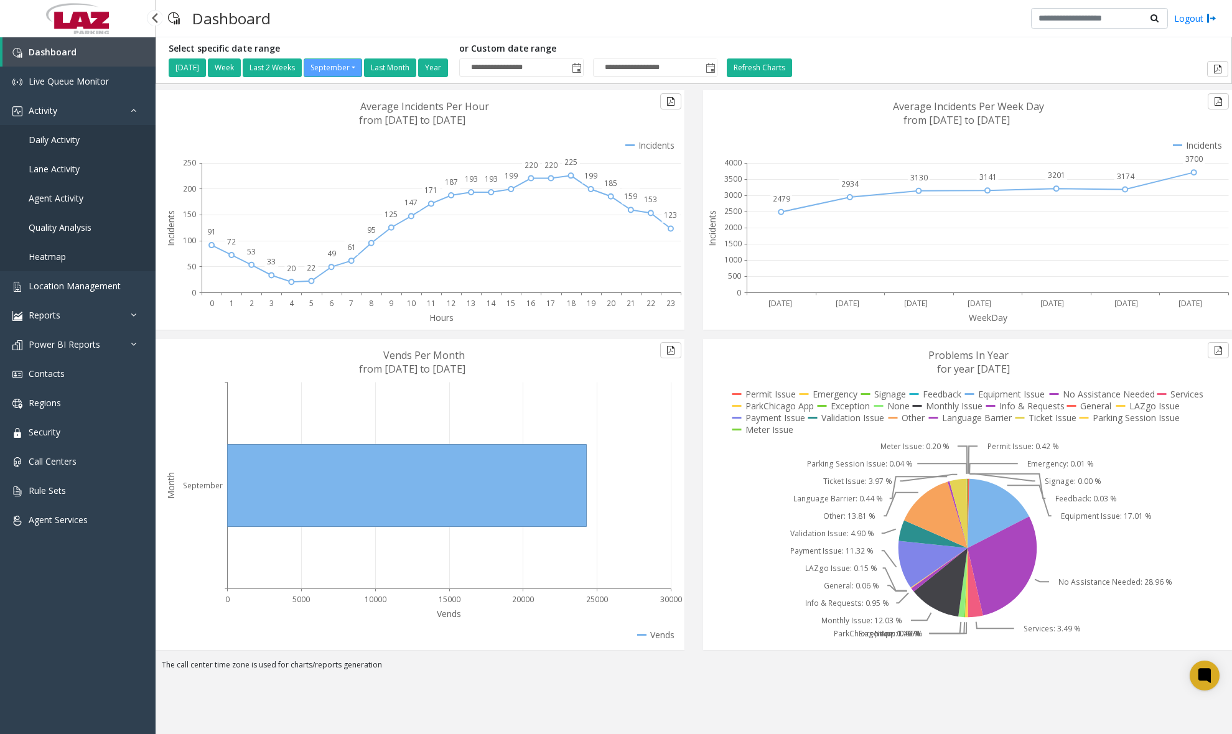
click at [66, 138] on span "Daily Activity" at bounding box center [54, 140] width 51 height 12
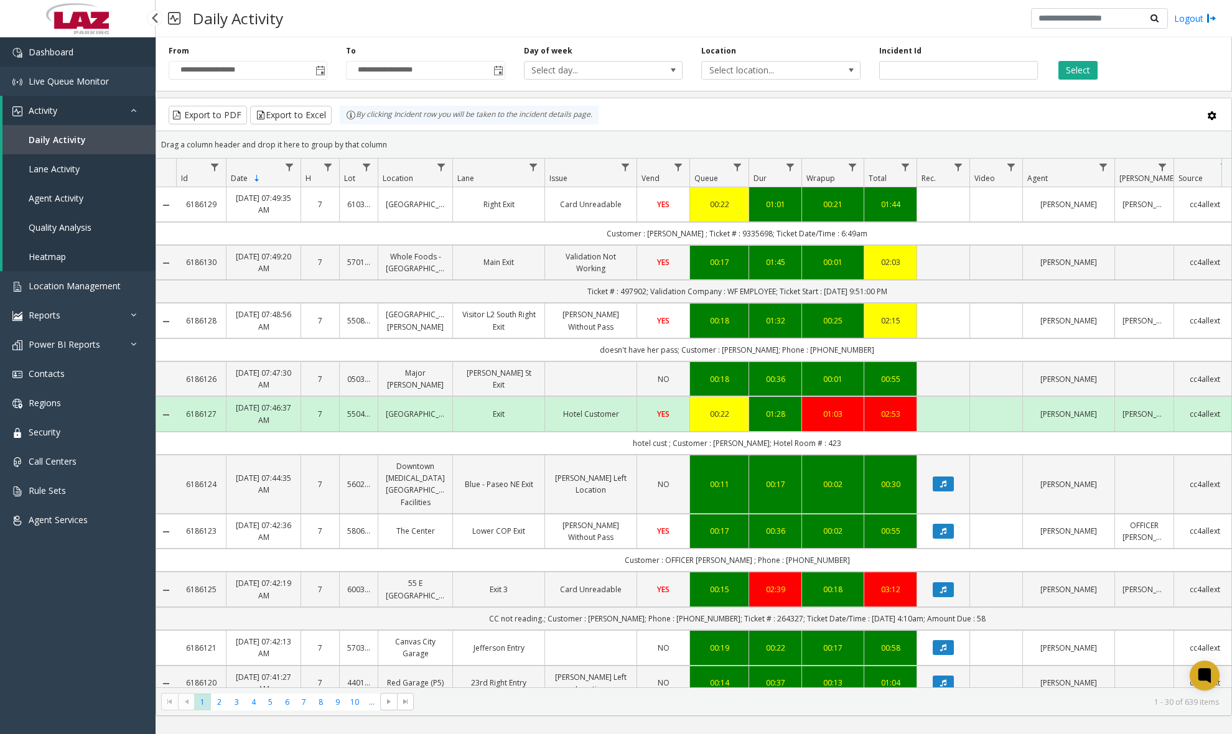
click at [88, 61] on link "Dashboard" at bounding box center [78, 51] width 156 height 29
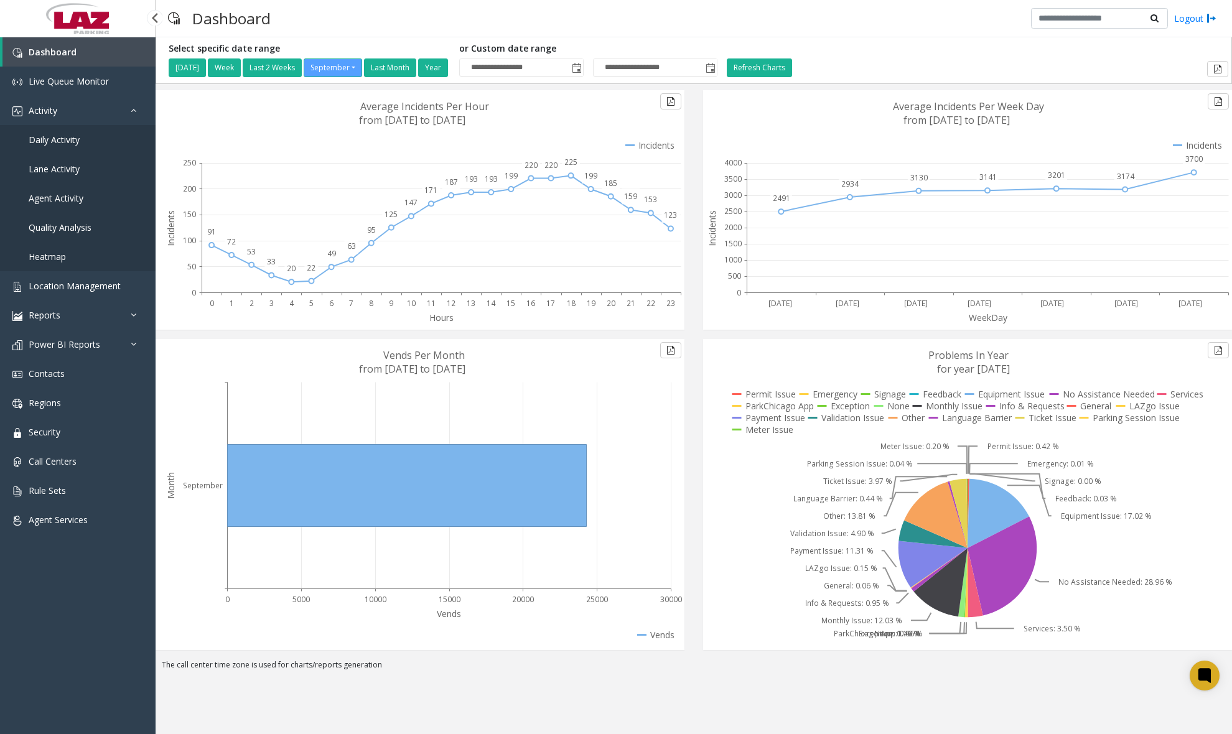
click at [60, 139] on span "Daily Activity" at bounding box center [54, 140] width 51 height 12
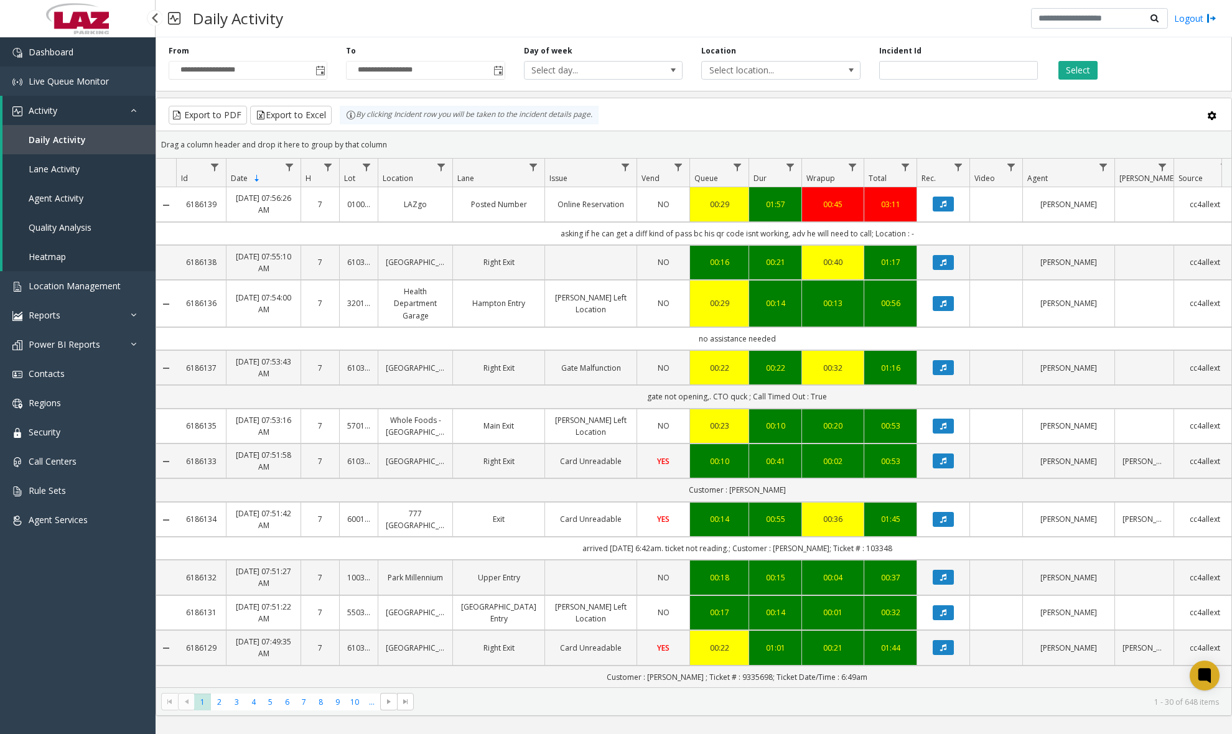
click at [52, 47] on span "Dashboard" at bounding box center [51, 52] width 45 height 12
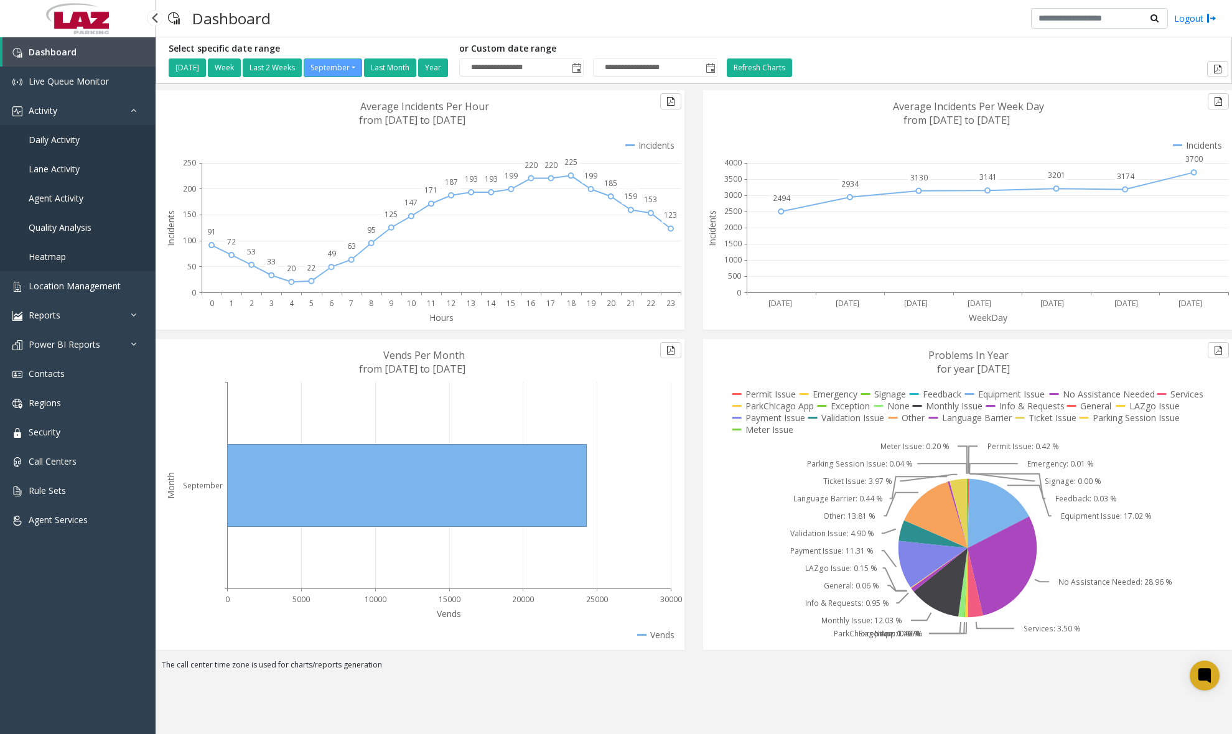
click at [70, 138] on span "Daily Activity" at bounding box center [54, 140] width 51 height 12
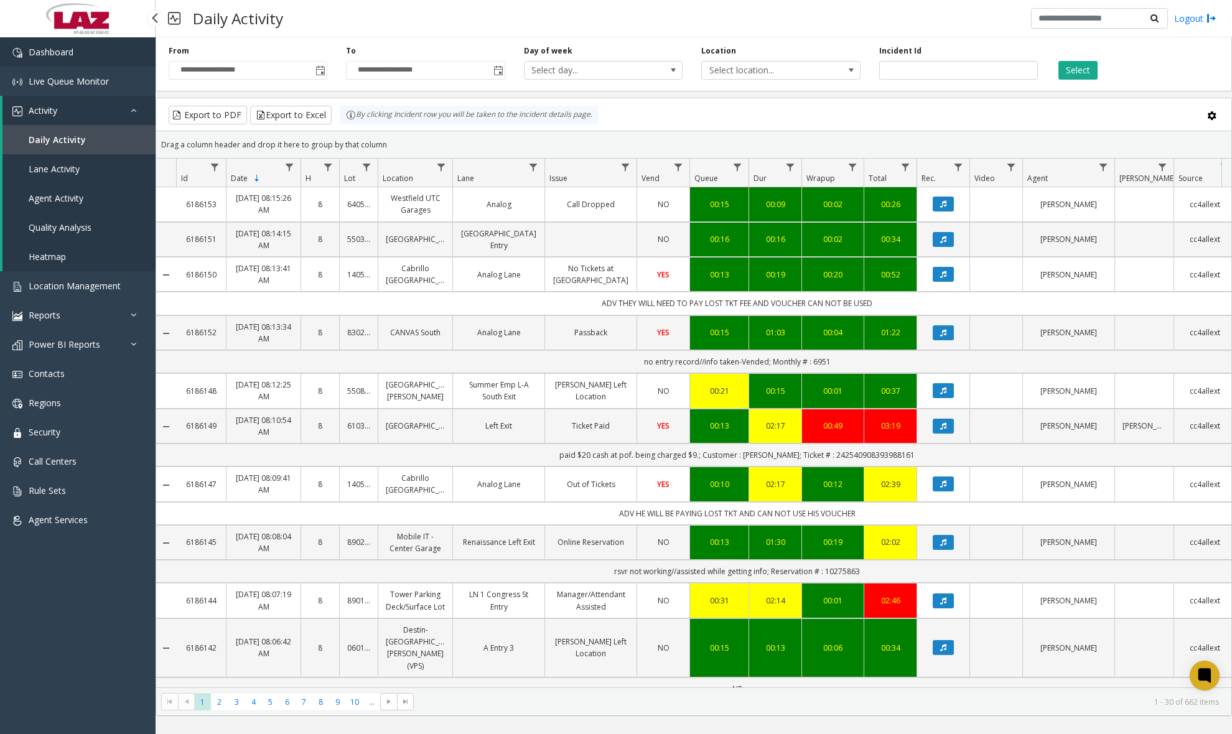
click at [118, 53] on link "Dashboard" at bounding box center [78, 51] width 156 height 29
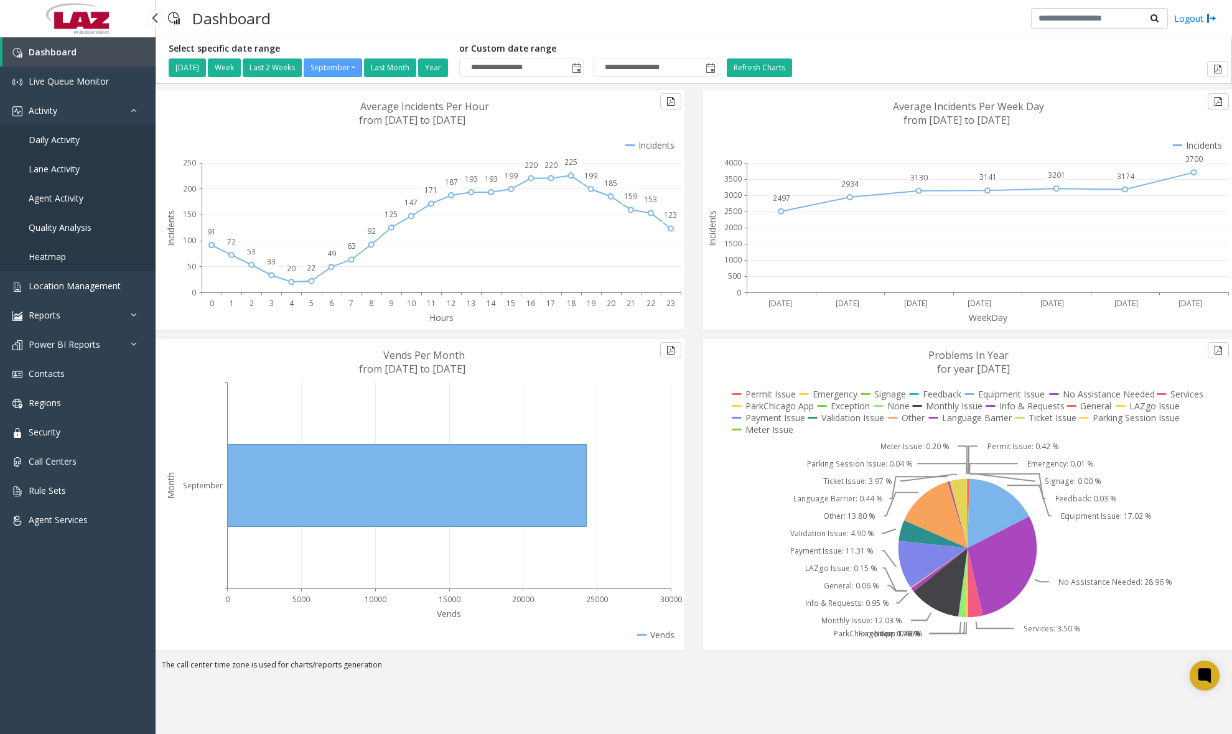
click at [59, 136] on span "Daily Activity" at bounding box center [54, 140] width 51 height 12
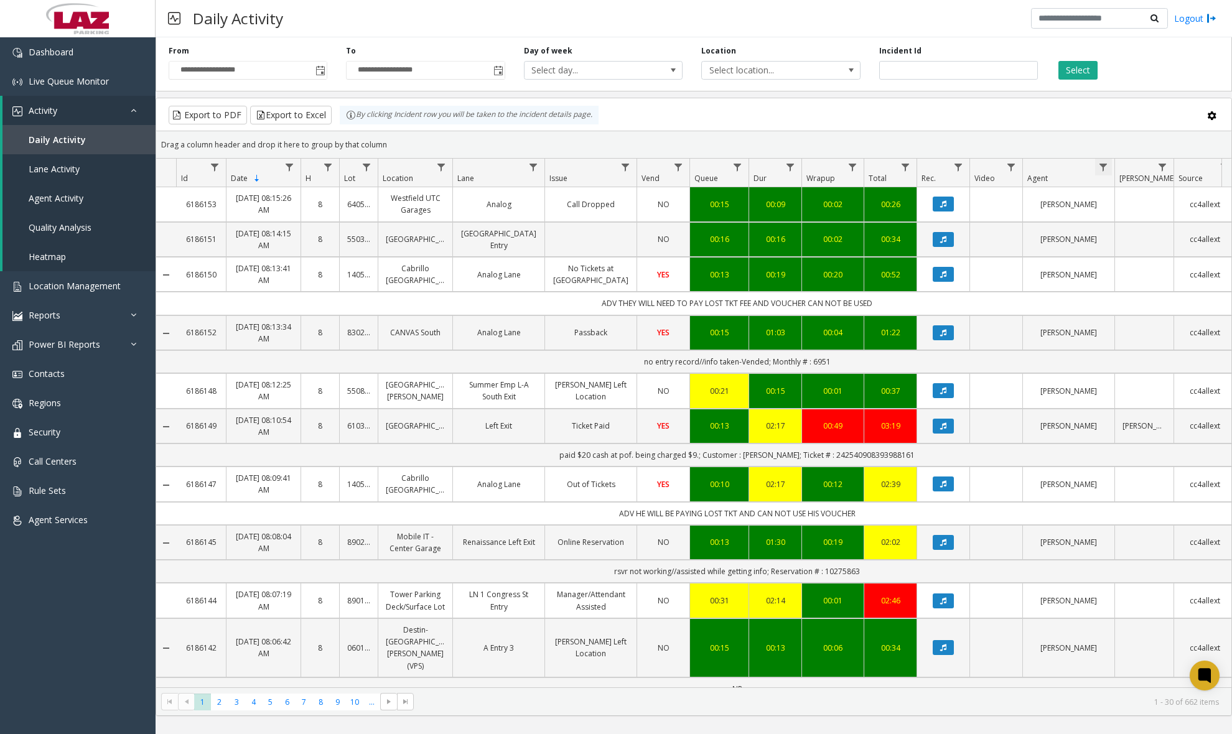
click at [1099, 170] on span "Data table" at bounding box center [1103, 167] width 10 height 10
click at [1120, 219] on input "Agent Filter" at bounding box center [1157, 220] width 106 height 21
type input "******"
click at [1185, 342] on button "Filter" at bounding box center [1184, 336] width 51 height 27
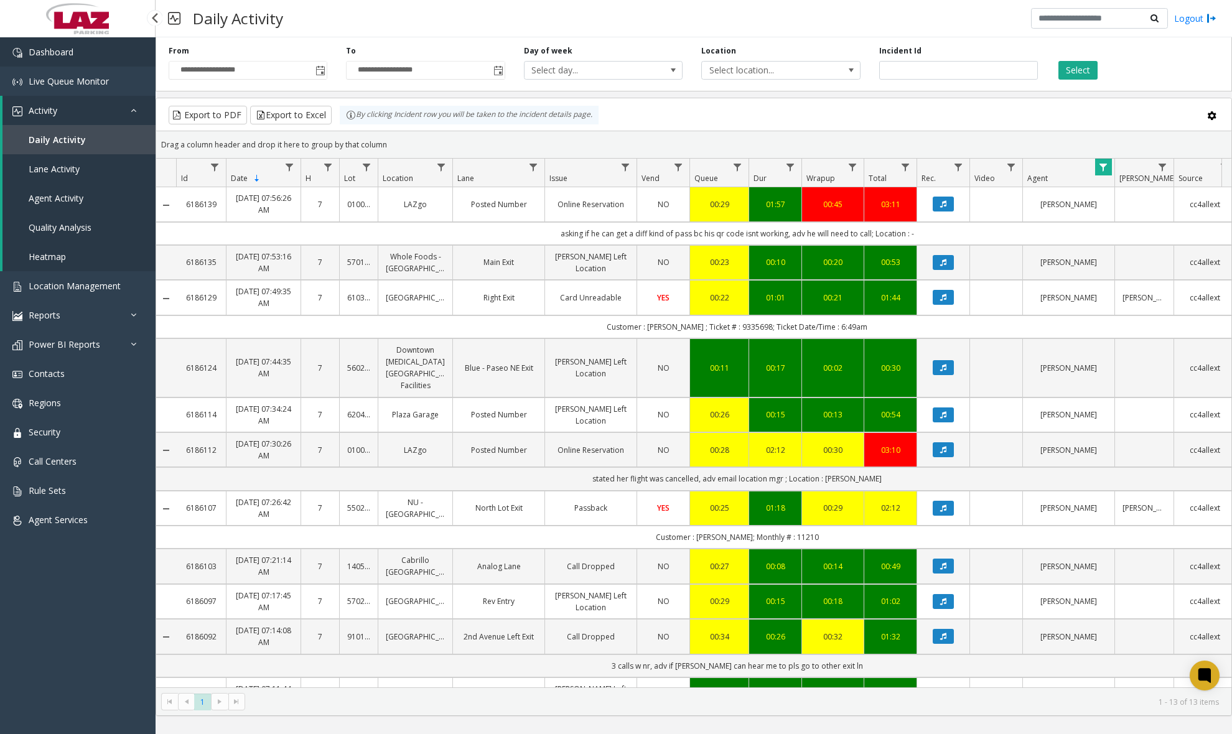
click at [88, 57] on link "Dashboard" at bounding box center [78, 51] width 156 height 29
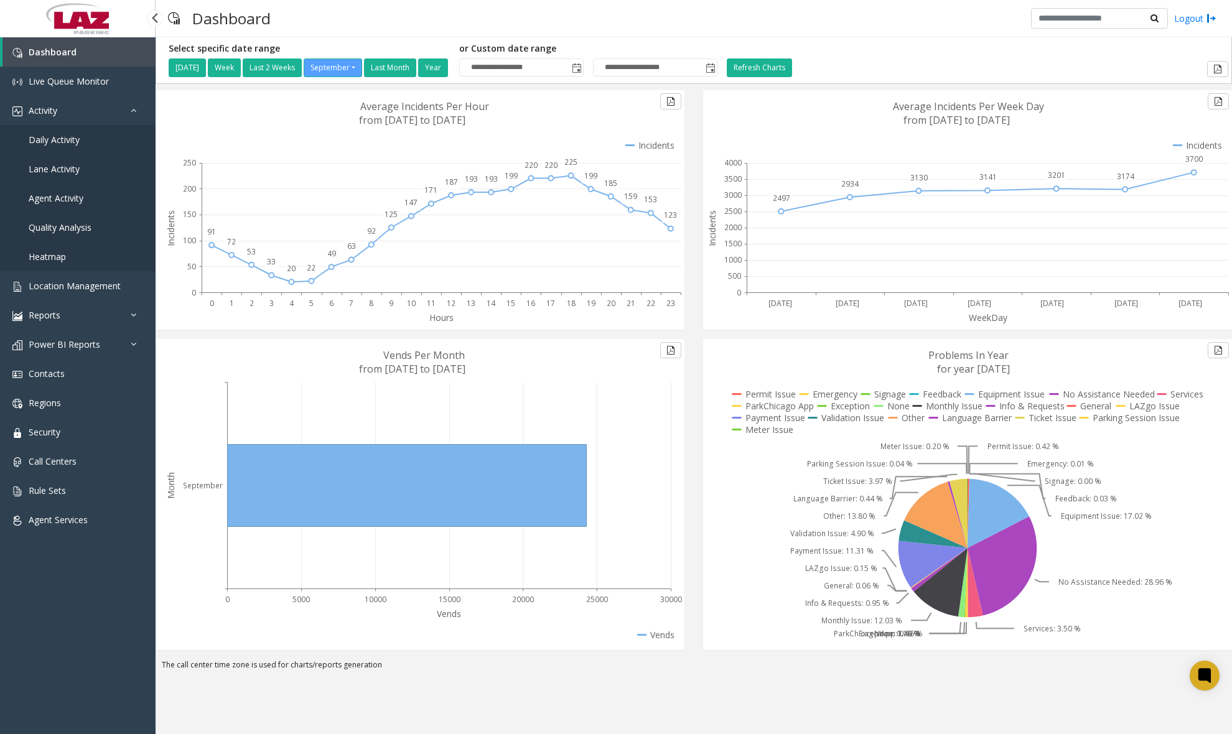
click at [77, 141] on span "Daily Activity" at bounding box center [54, 140] width 51 height 12
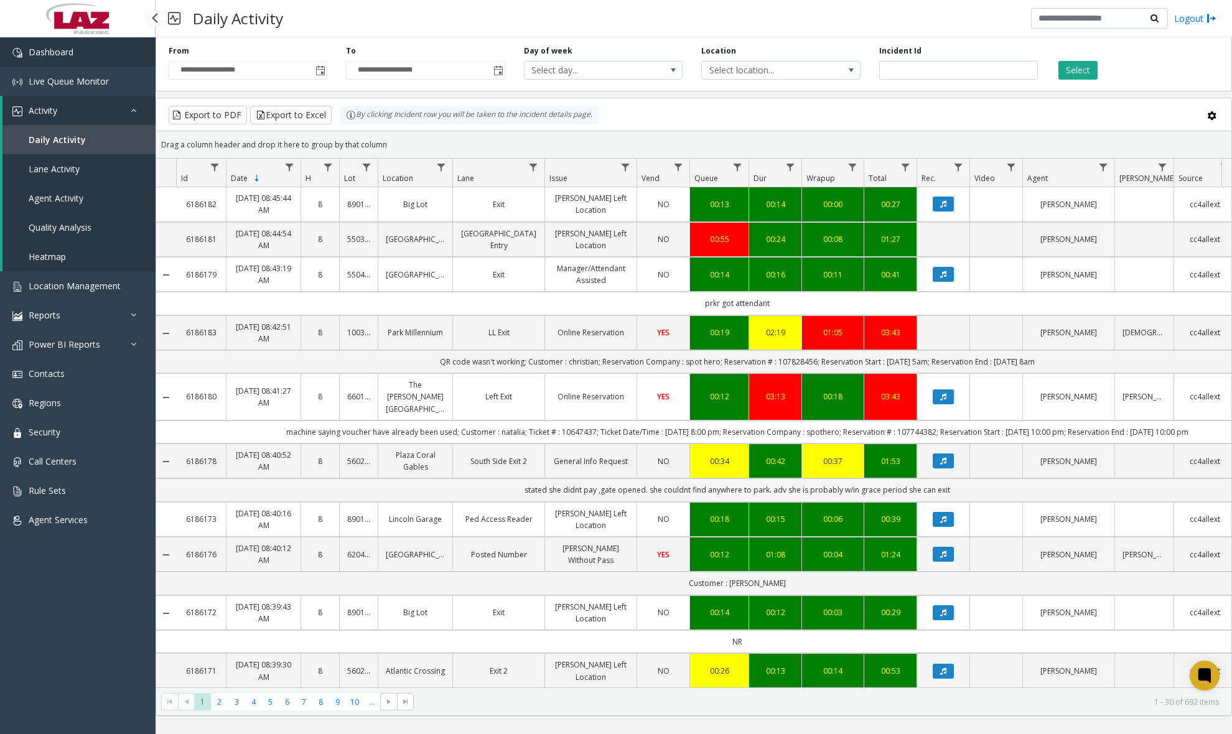
click at [98, 55] on link "Dashboard" at bounding box center [78, 51] width 156 height 29
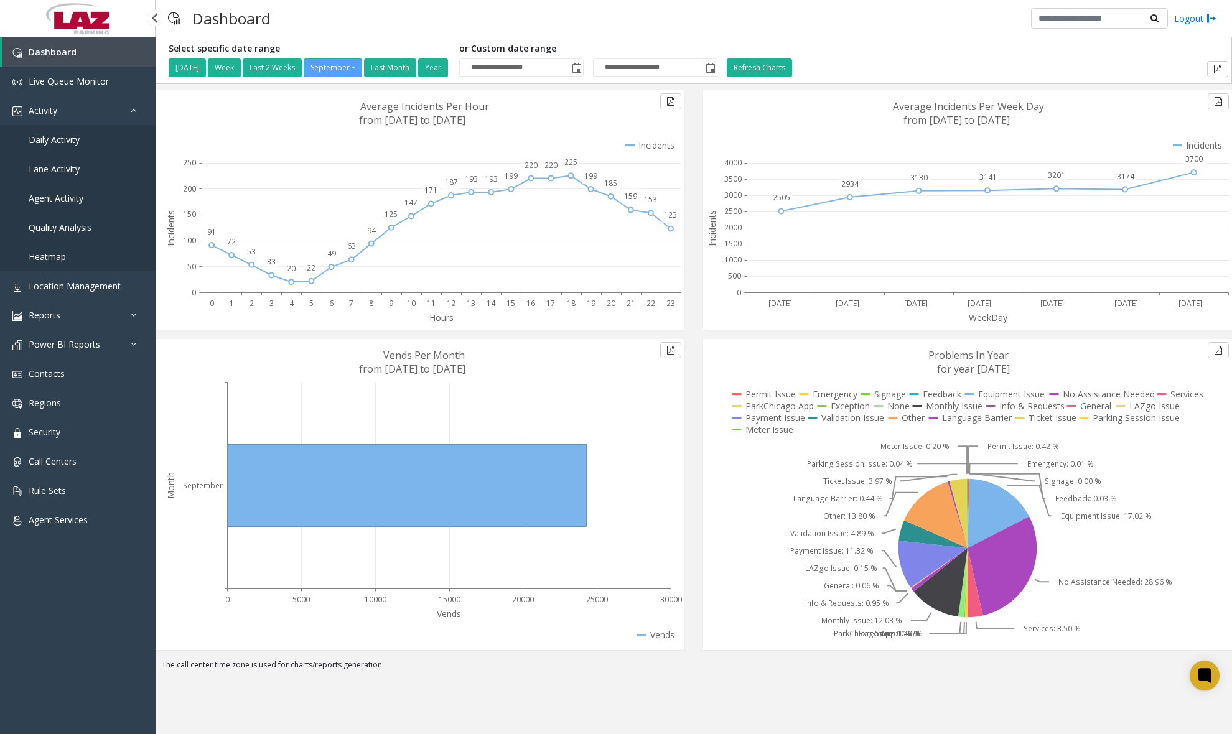
click at [61, 139] on span "Daily Activity" at bounding box center [54, 140] width 51 height 12
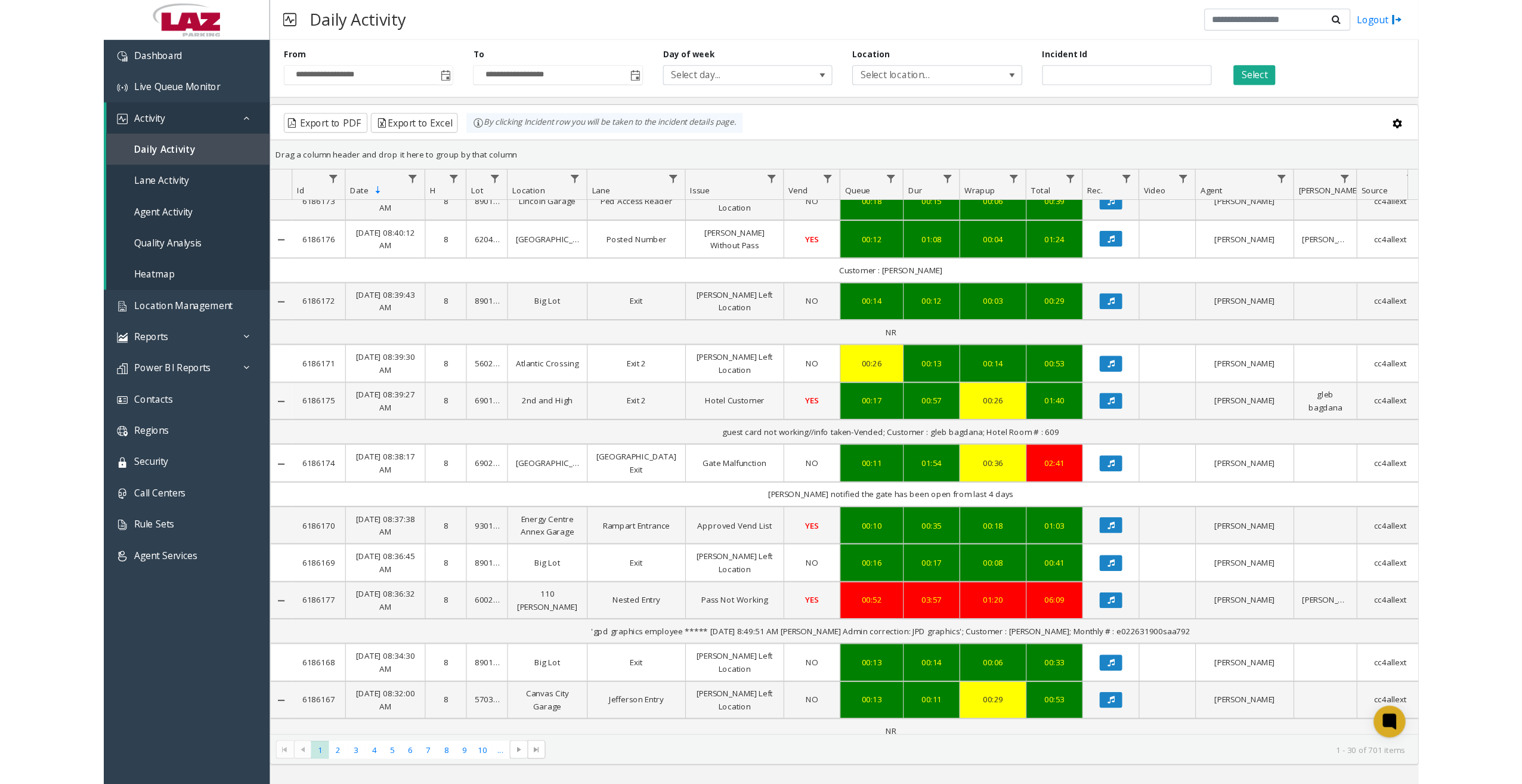
scroll to position [981, 0]
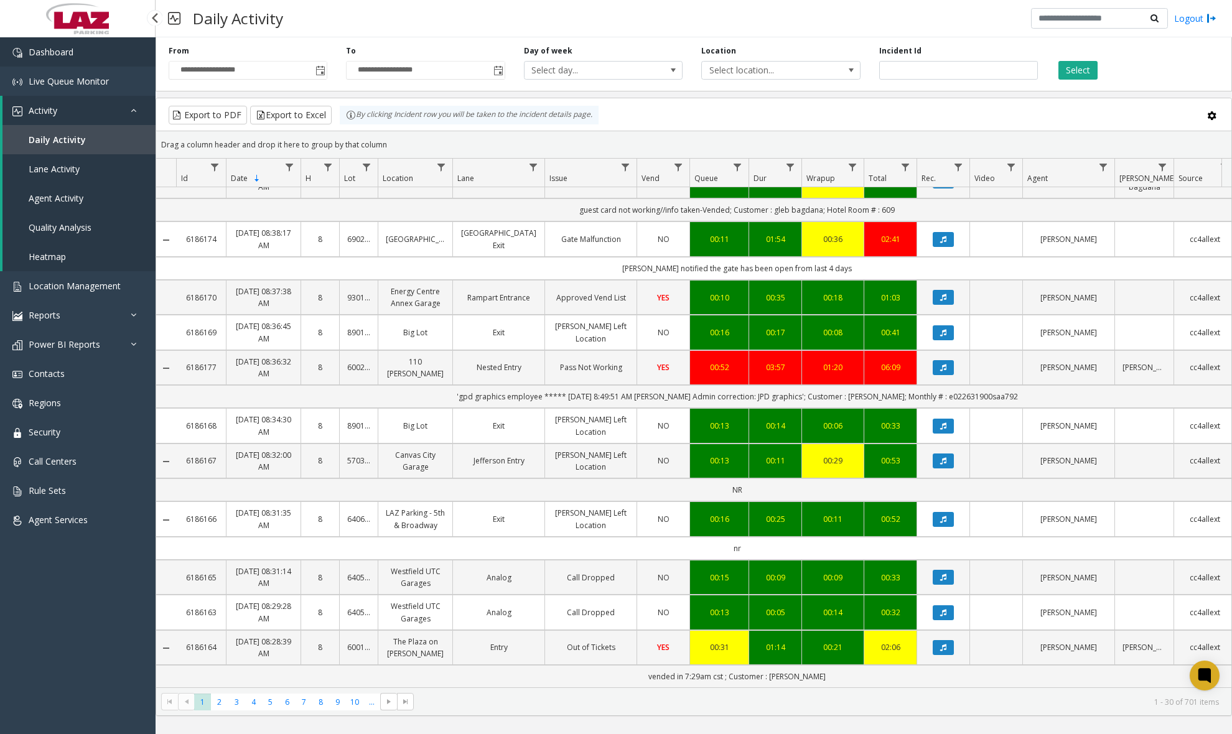
click at [88, 57] on link "Dashboard" at bounding box center [78, 51] width 156 height 29
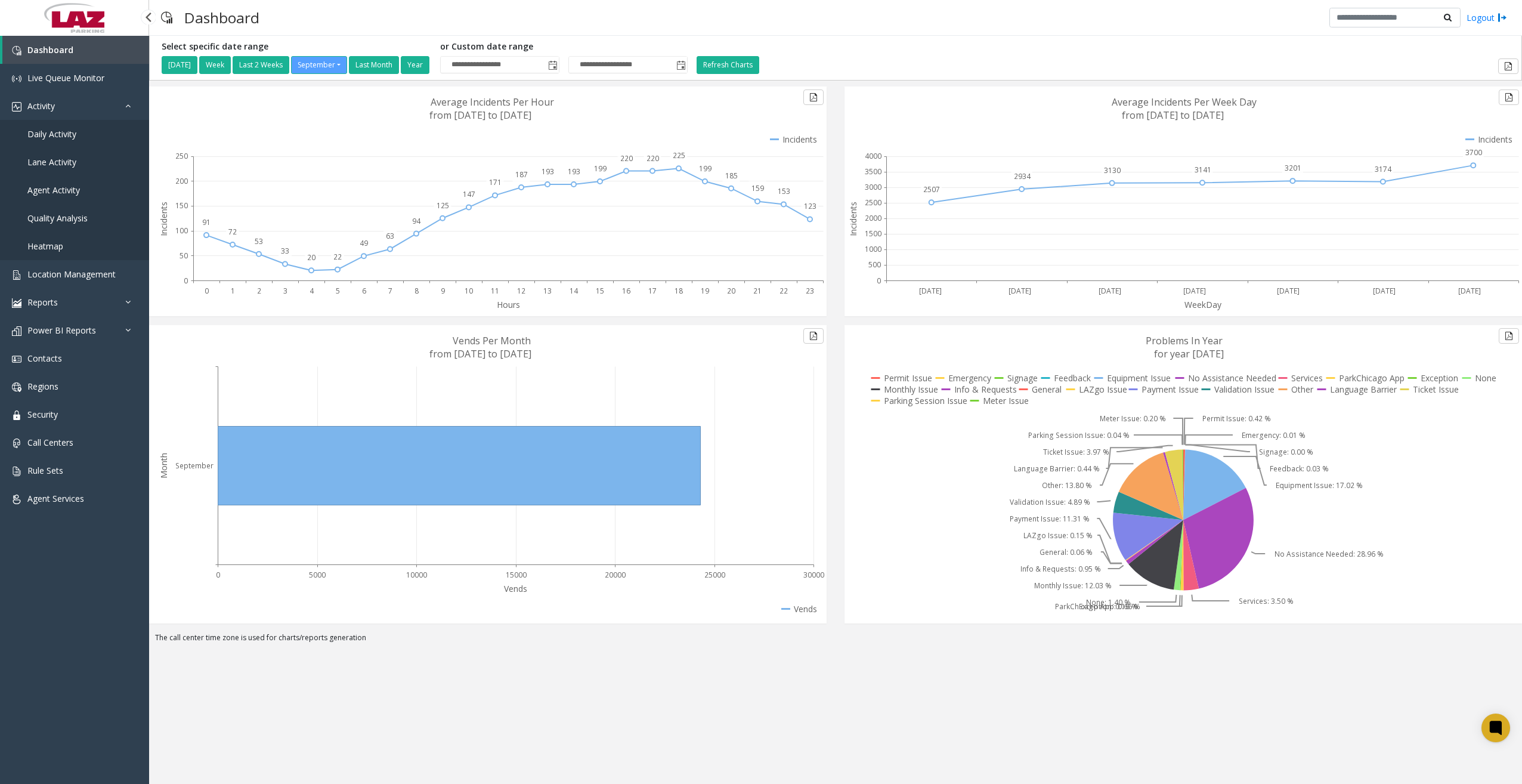
click at [74, 136] on span "Daily Activity" at bounding box center [52, 134] width 49 height 12
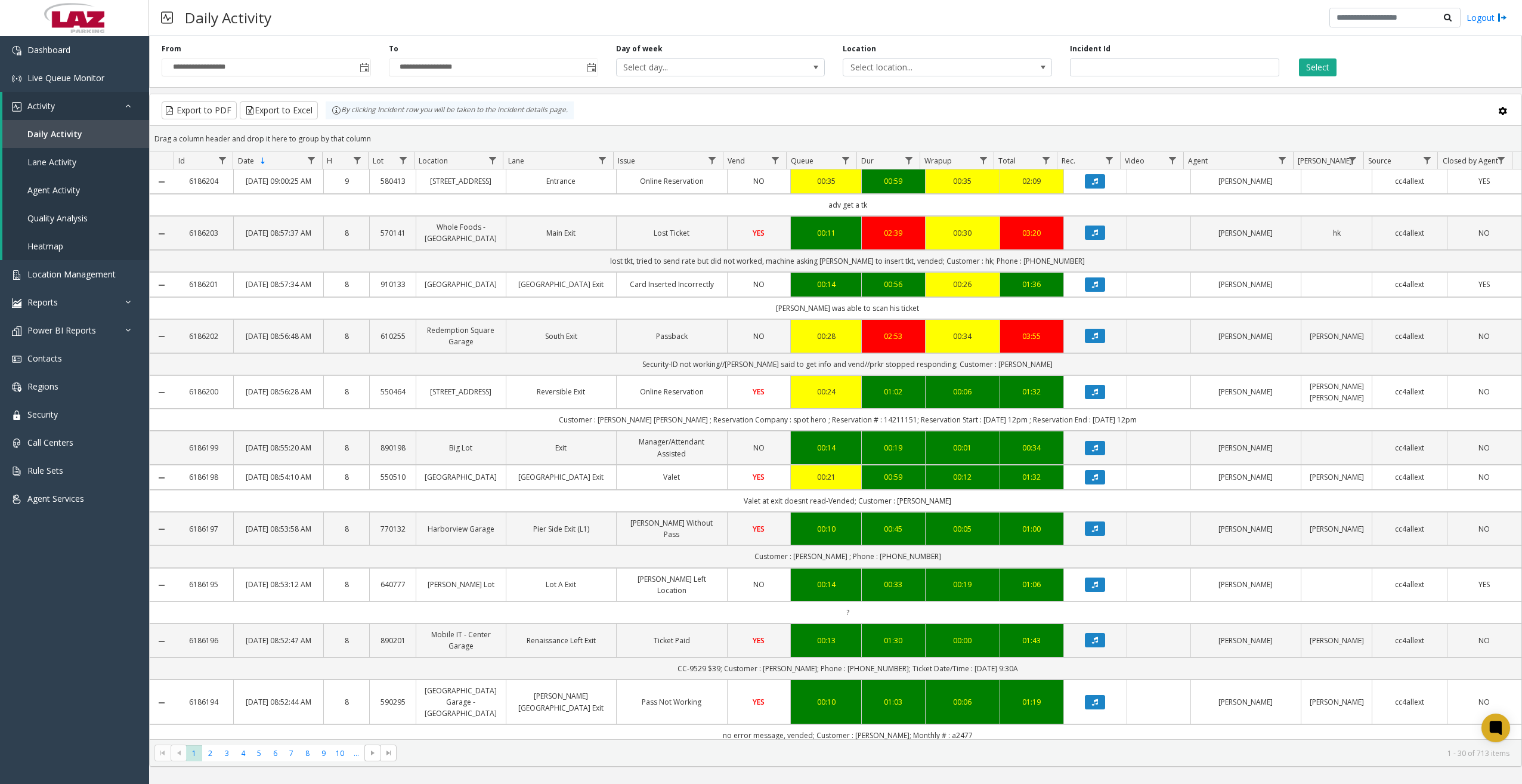
click at [449, 15] on div "Daily Activity Logout" at bounding box center [836, 17] width 1372 height 35
click at [364, 67] on span "Toggle popup" at bounding box center [364, 68] width 10 height 10
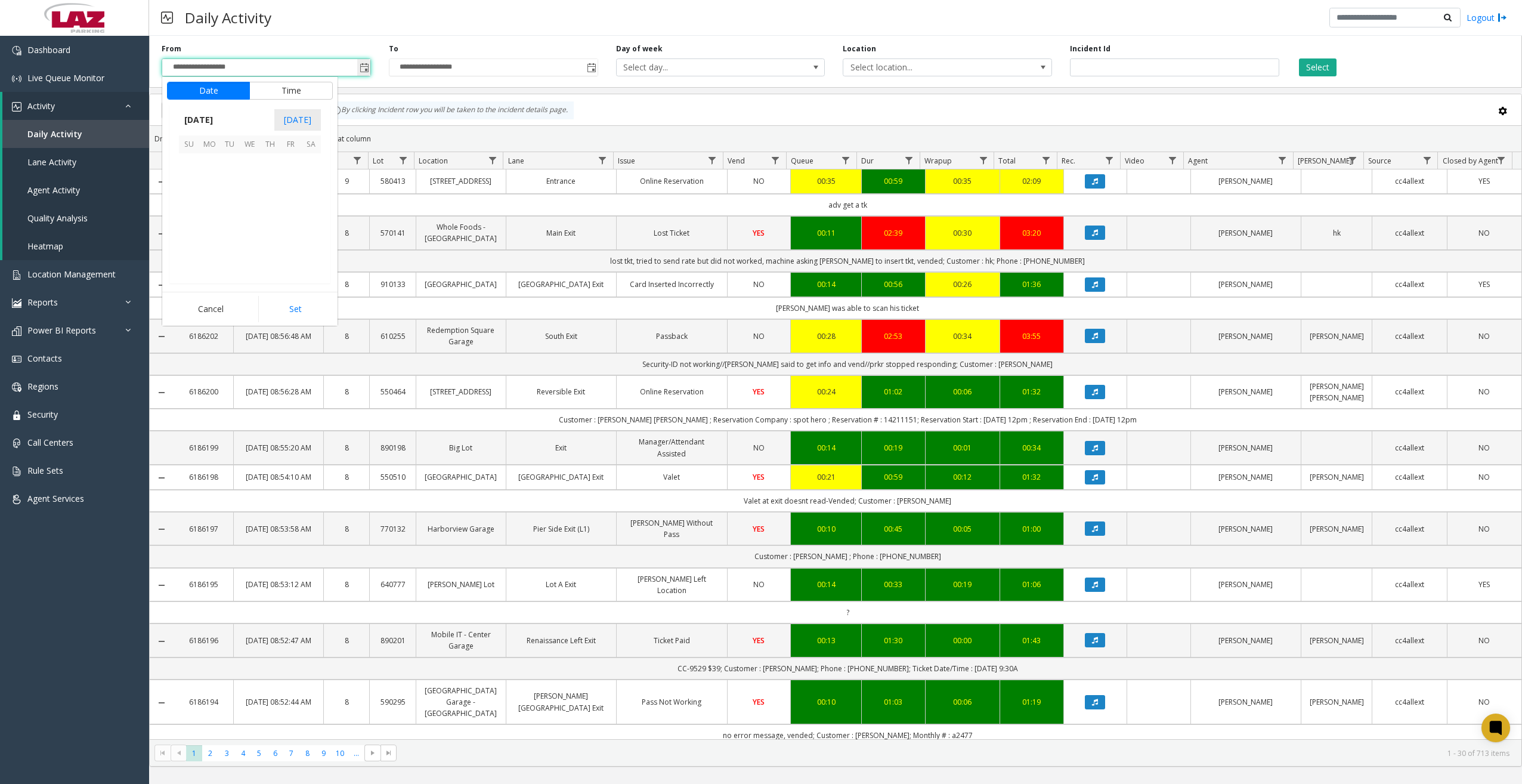
scroll to position [214040, 0]
click at [193, 247] on span "28" at bounding box center [189, 244] width 20 height 20
click at [193, 209] on span "12" at bounding box center [196, 207] width 10 height 12
click at [254, 242] on span "30" at bounding box center [256, 242] width 10 height 12
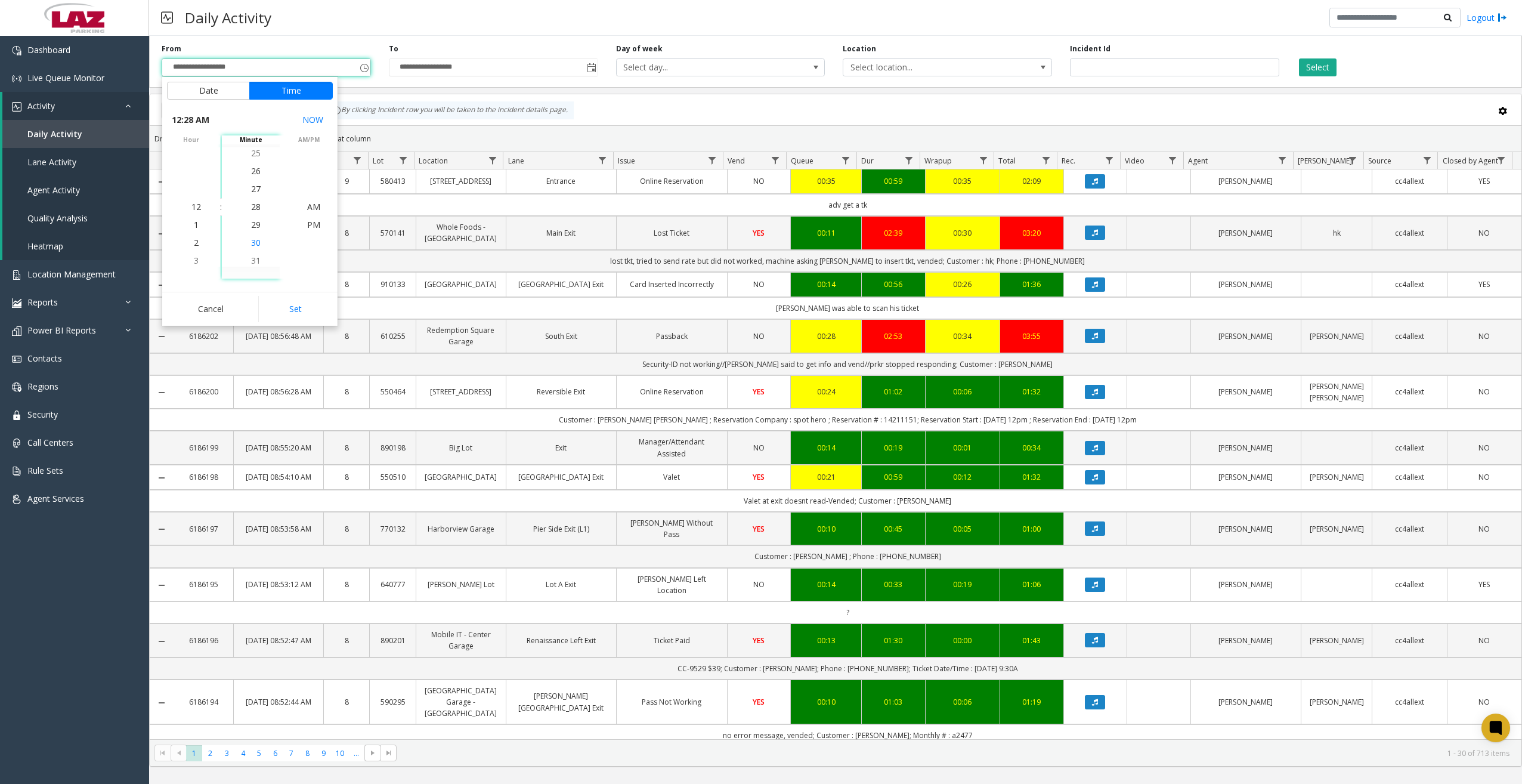
scroll to position [537, 0]
click at [307, 208] on span "AM" at bounding box center [313, 207] width 13 height 12
click at [294, 308] on button "Set" at bounding box center [295, 309] width 75 height 26
type input "**********"
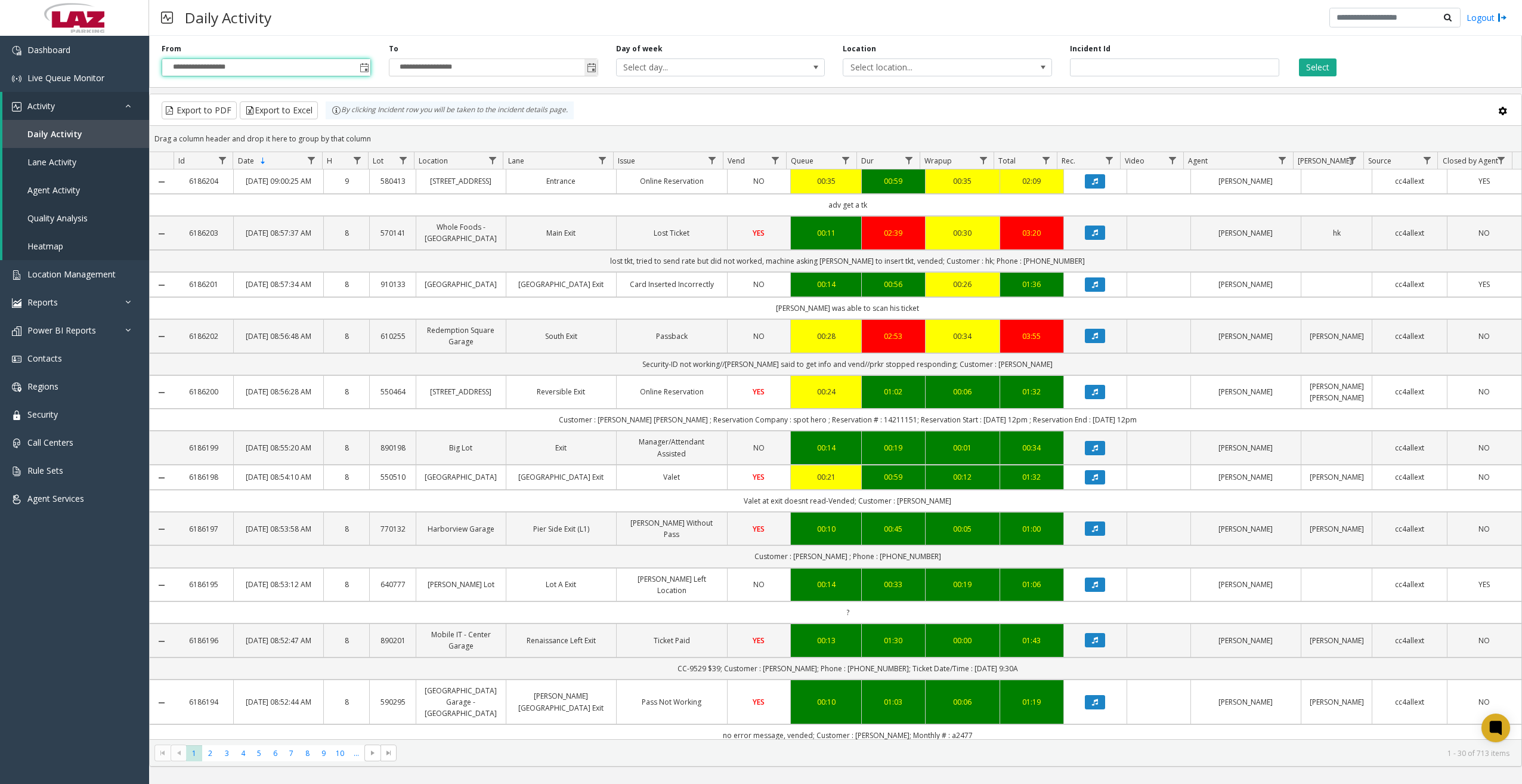
click at [588, 69] on span "Toggle popup" at bounding box center [591, 68] width 10 height 10
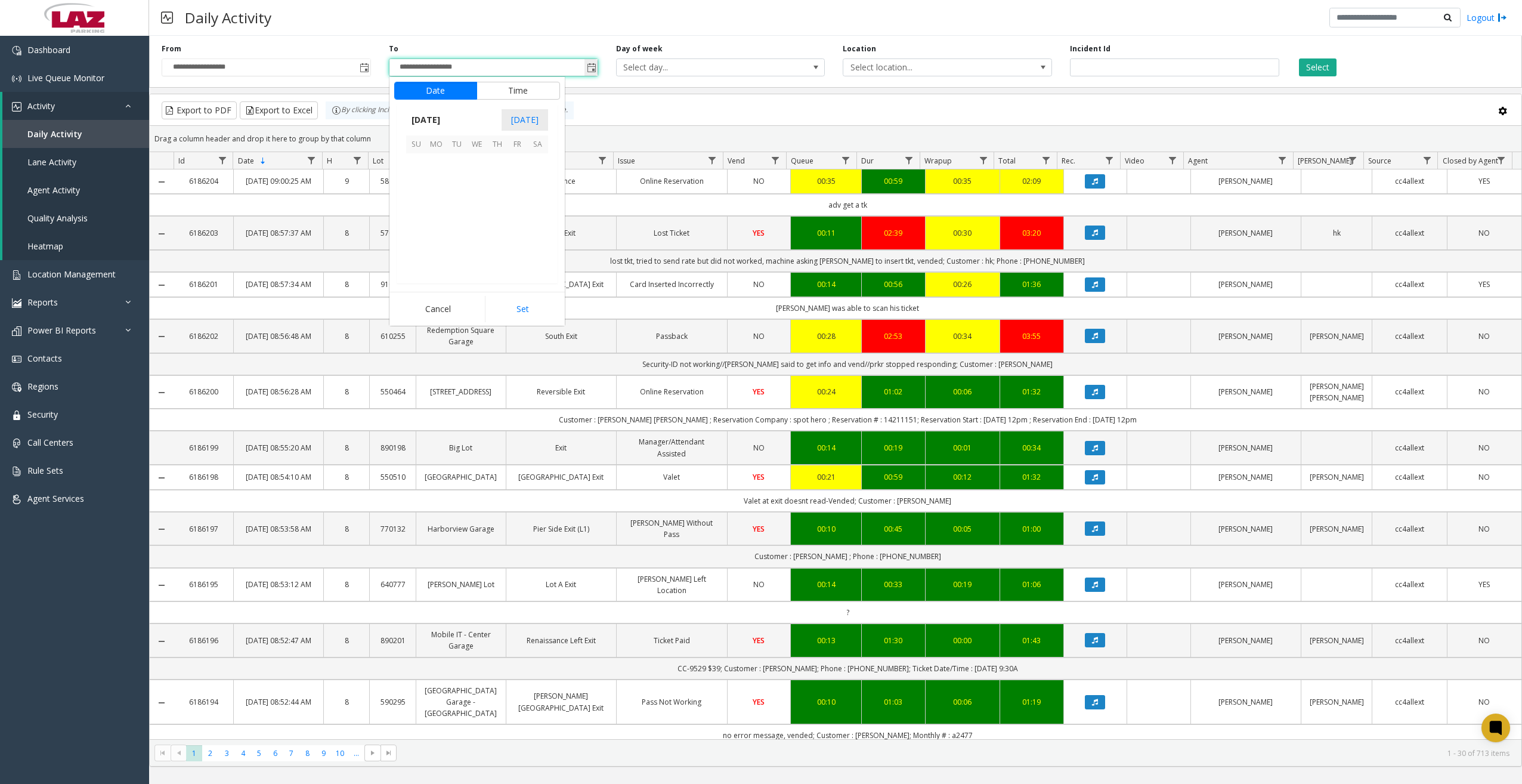
scroll to position [18, 0]
click at [419, 244] on span "28" at bounding box center [416, 244] width 20 height 20
click at [421, 242] on span "9" at bounding box center [423, 242] width 5 height 12
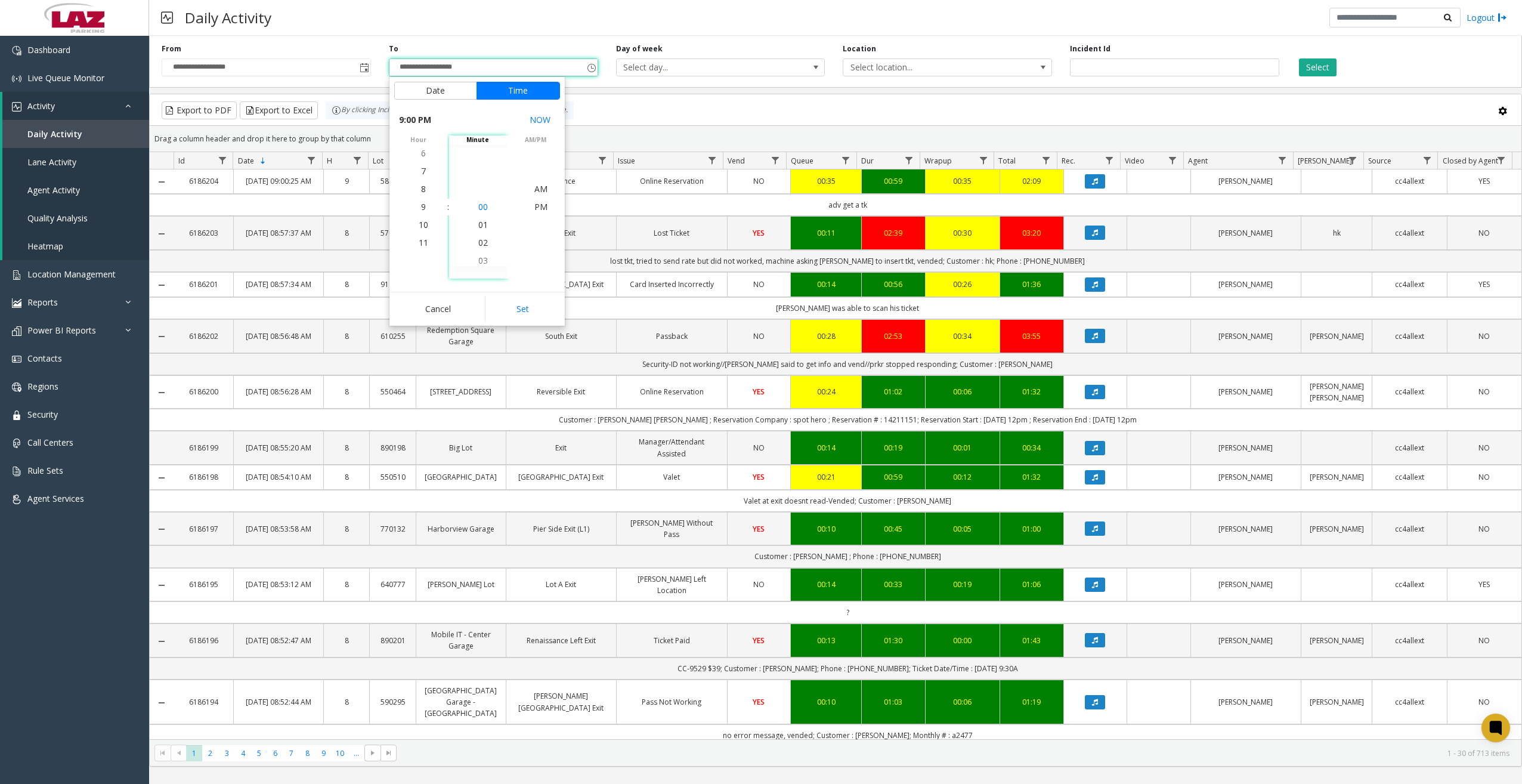
click at [481, 206] on span "00" at bounding box center [483, 207] width 10 height 12
click at [535, 190] on span "AM" at bounding box center [542, 189] width 13 height 12
click at [519, 302] on button "Set" at bounding box center [522, 309] width 75 height 26
type input "**********"
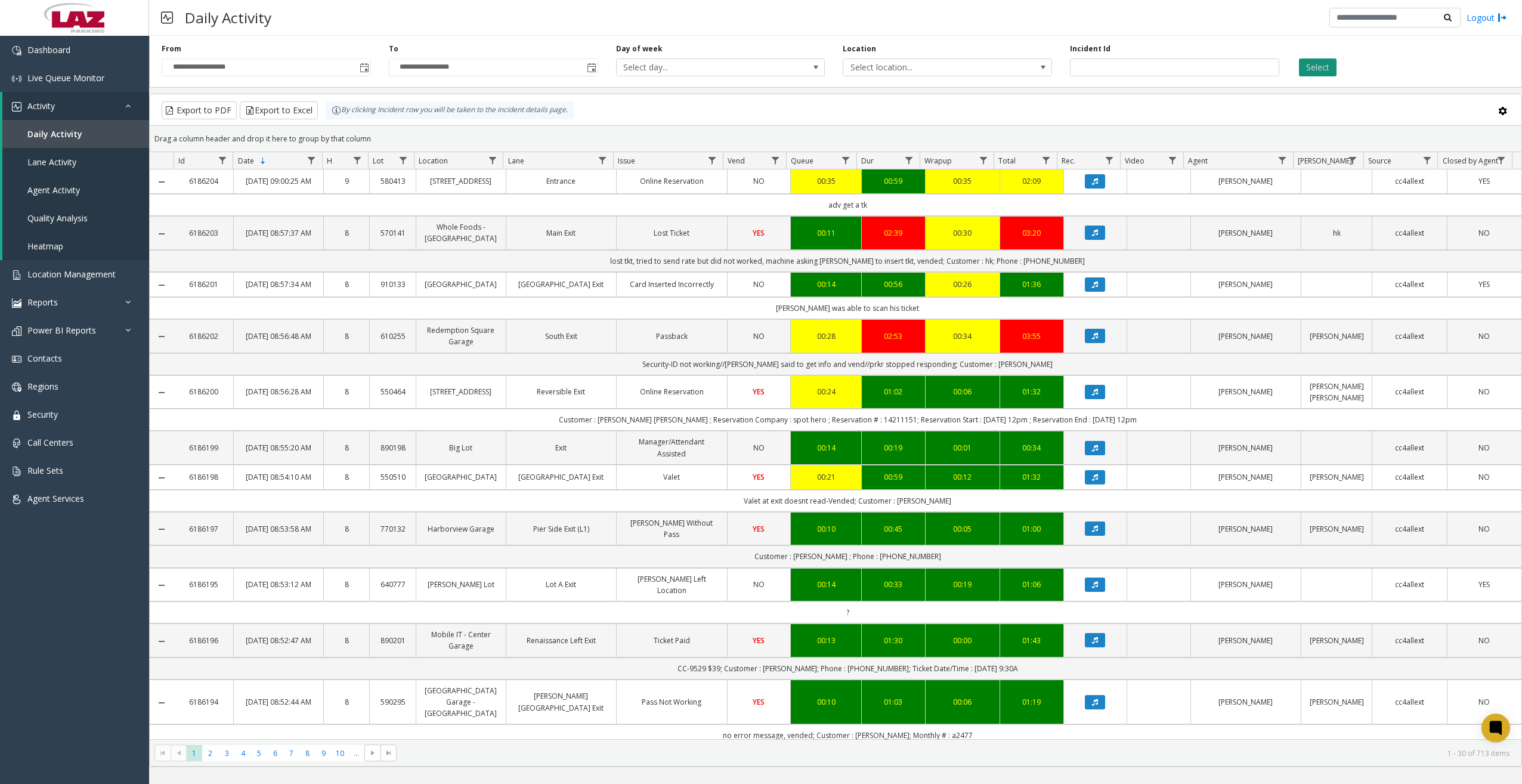
click at [1180, 65] on button "Select" at bounding box center [1317, 67] width 37 height 18
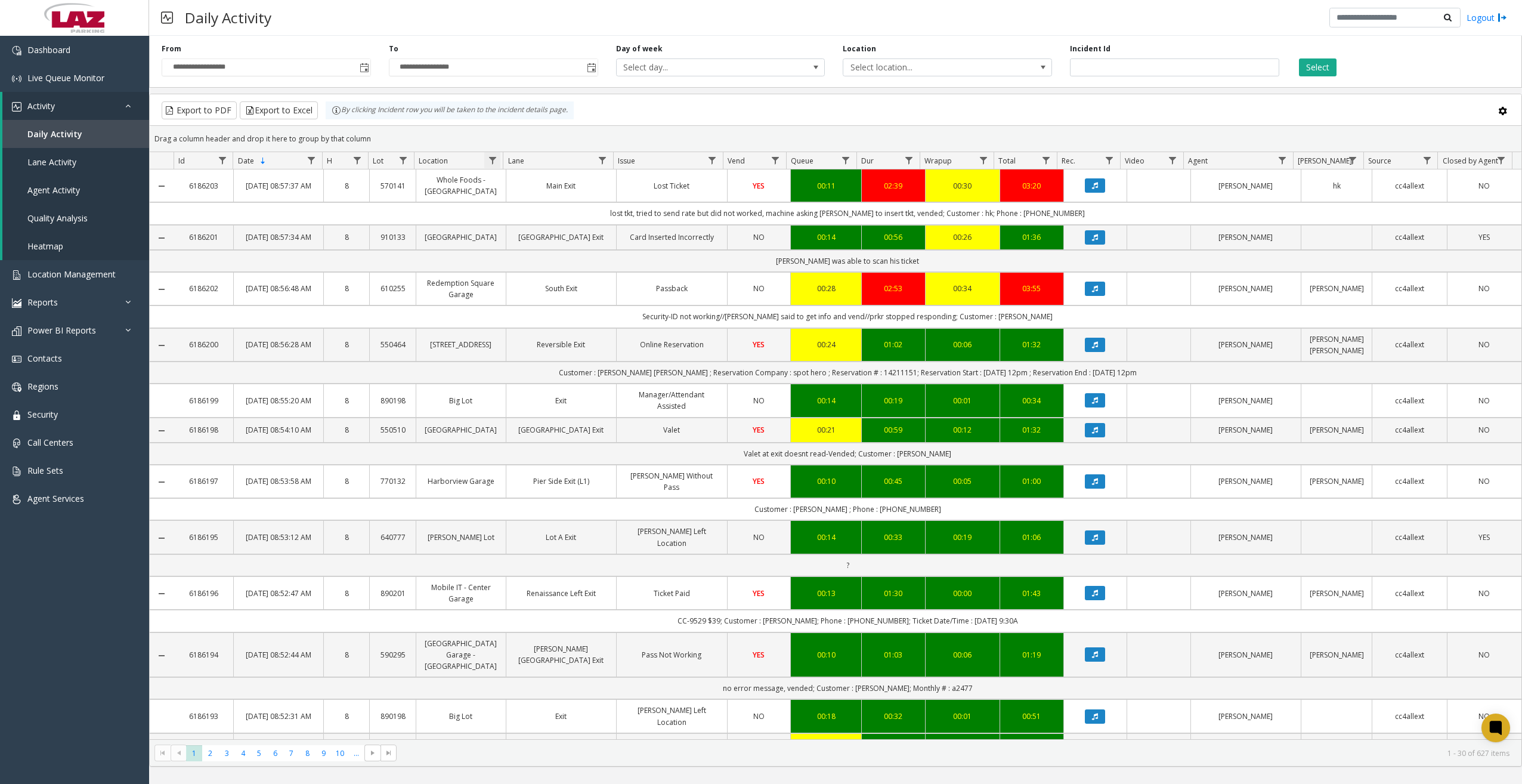
click at [496, 160] on span "Data table" at bounding box center [493, 160] width 10 height 10
click at [554, 215] on input "Location Filter" at bounding box center [544, 211] width 102 height 20
type input "******"
click at [569, 322] on button "Filter" at bounding box center [569, 322] width 49 height 26
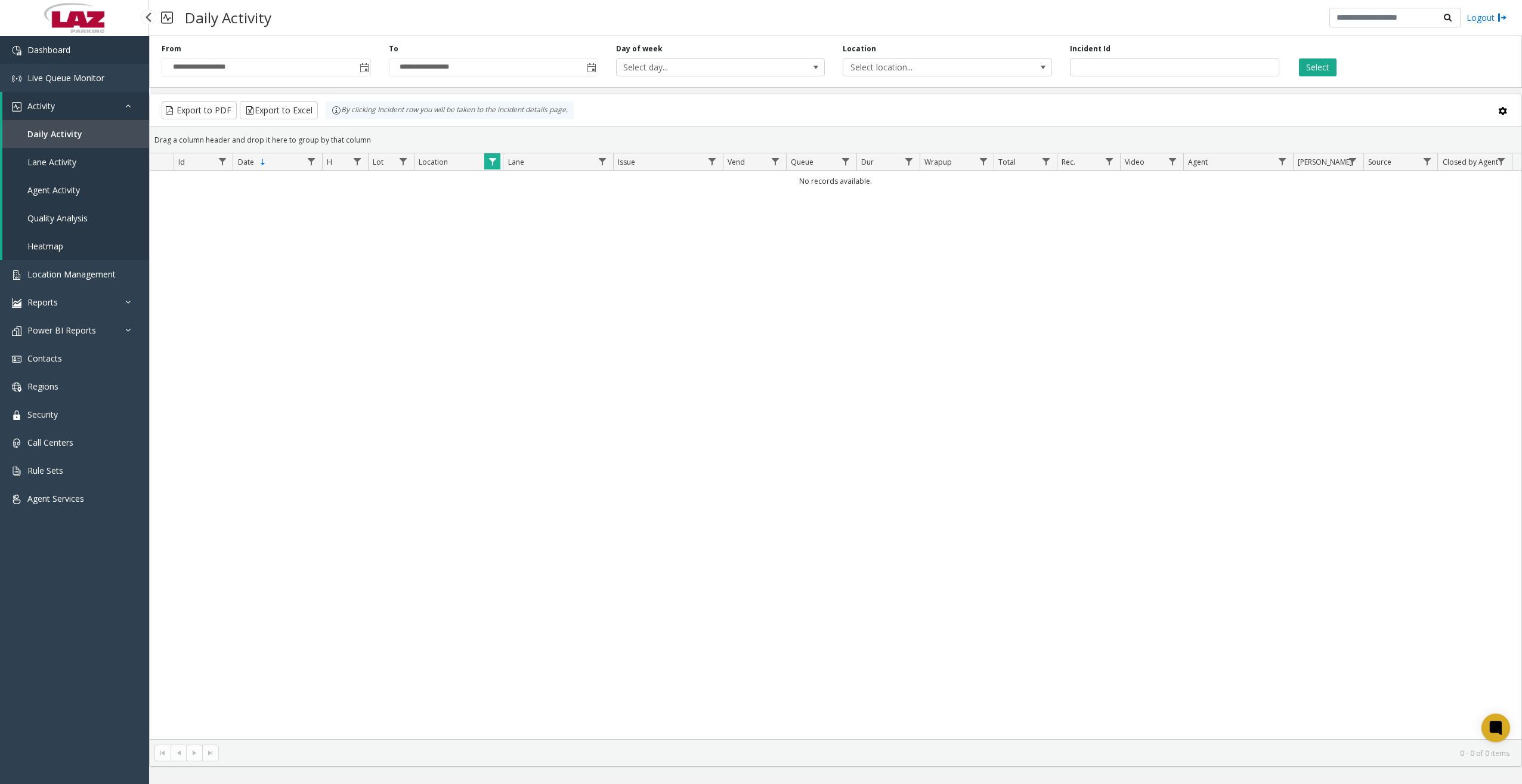
click at [99, 53] on link "Dashboard" at bounding box center [75, 49] width 150 height 28
